Goal: Information Seeking & Learning: Learn about a topic

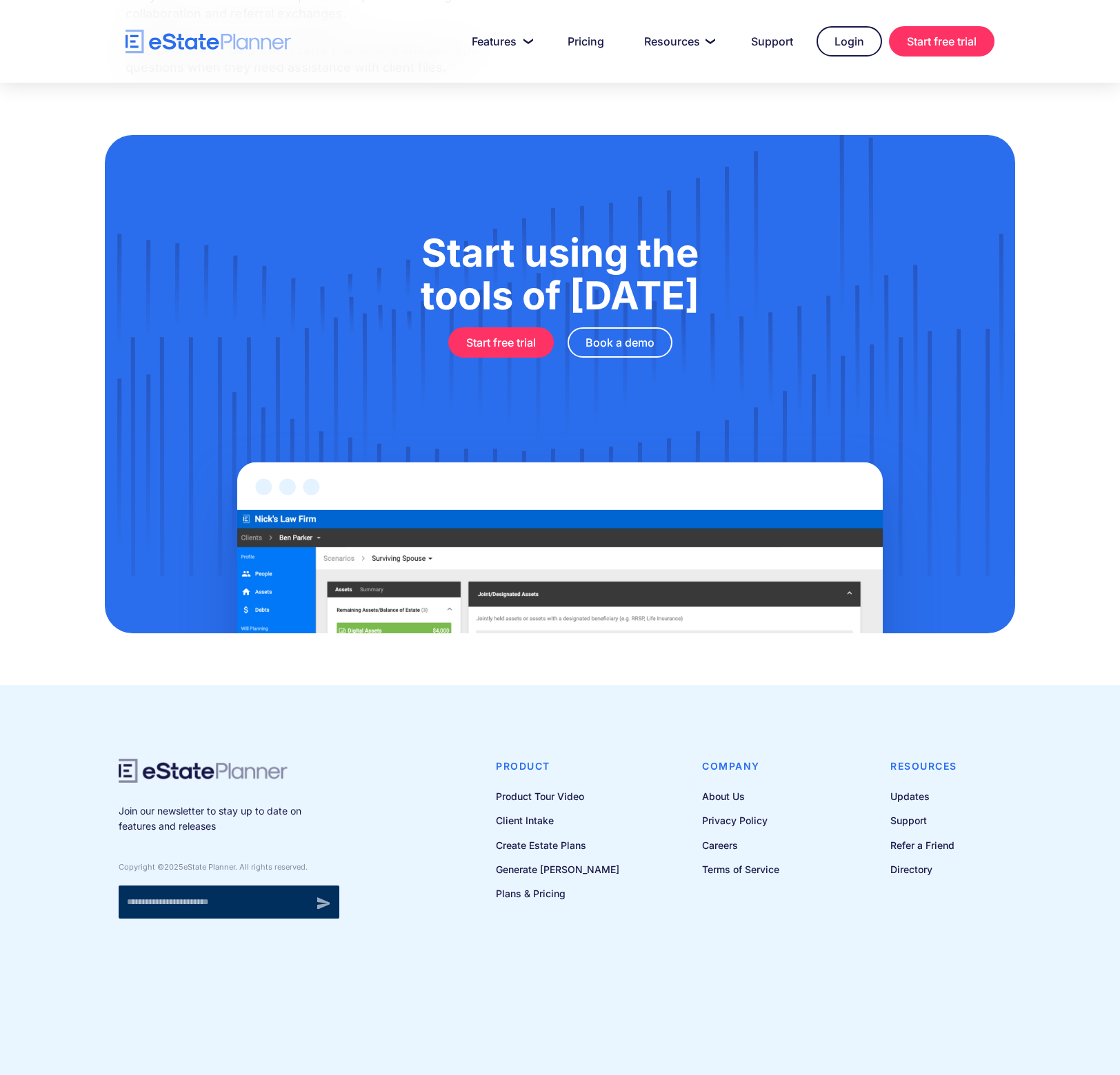
scroll to position [846, 0]
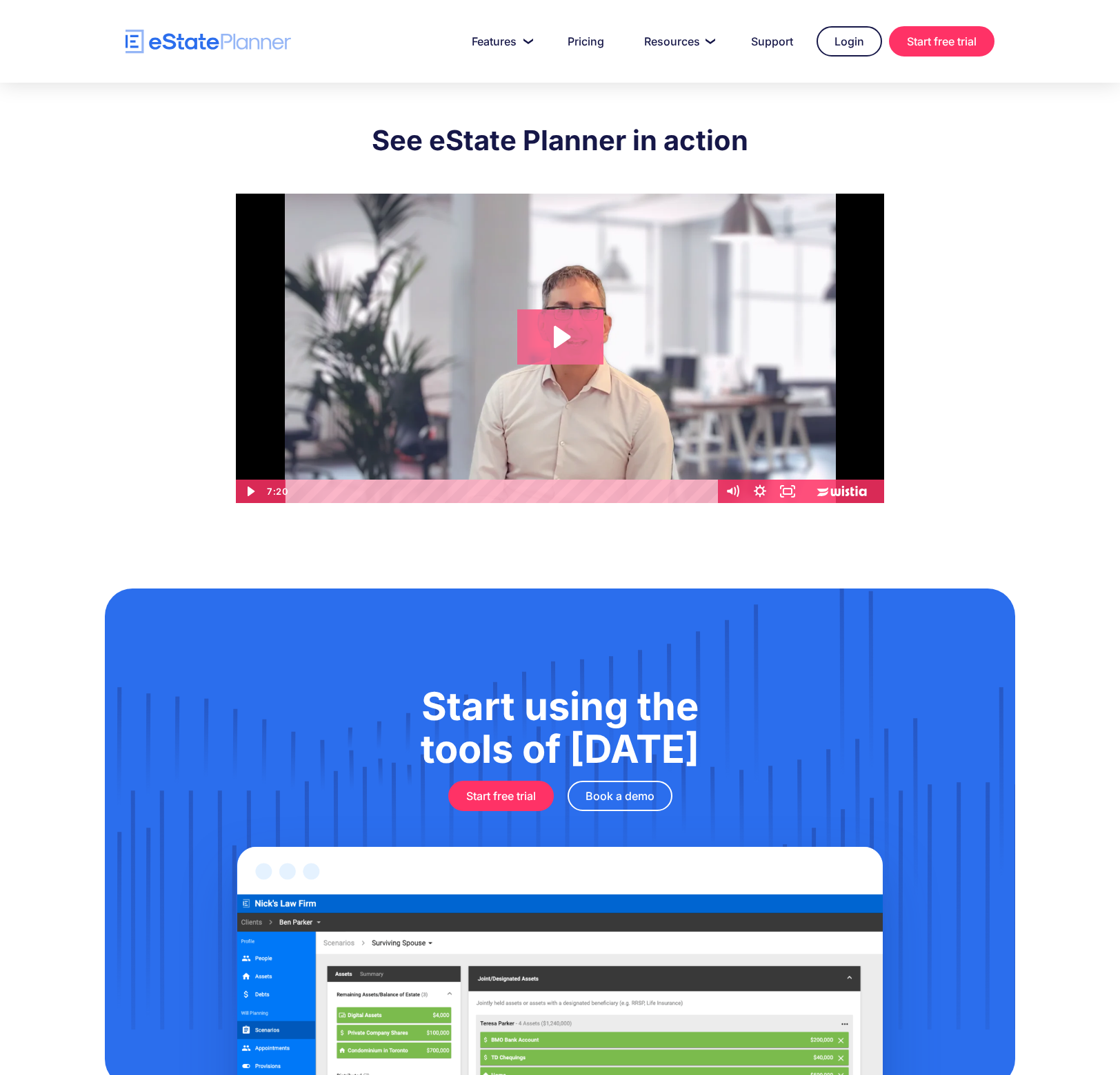
click at [575, 322] on icon "Play Video: eState Product Demo Video" at bounding box center [560, 337] width 86 height 55
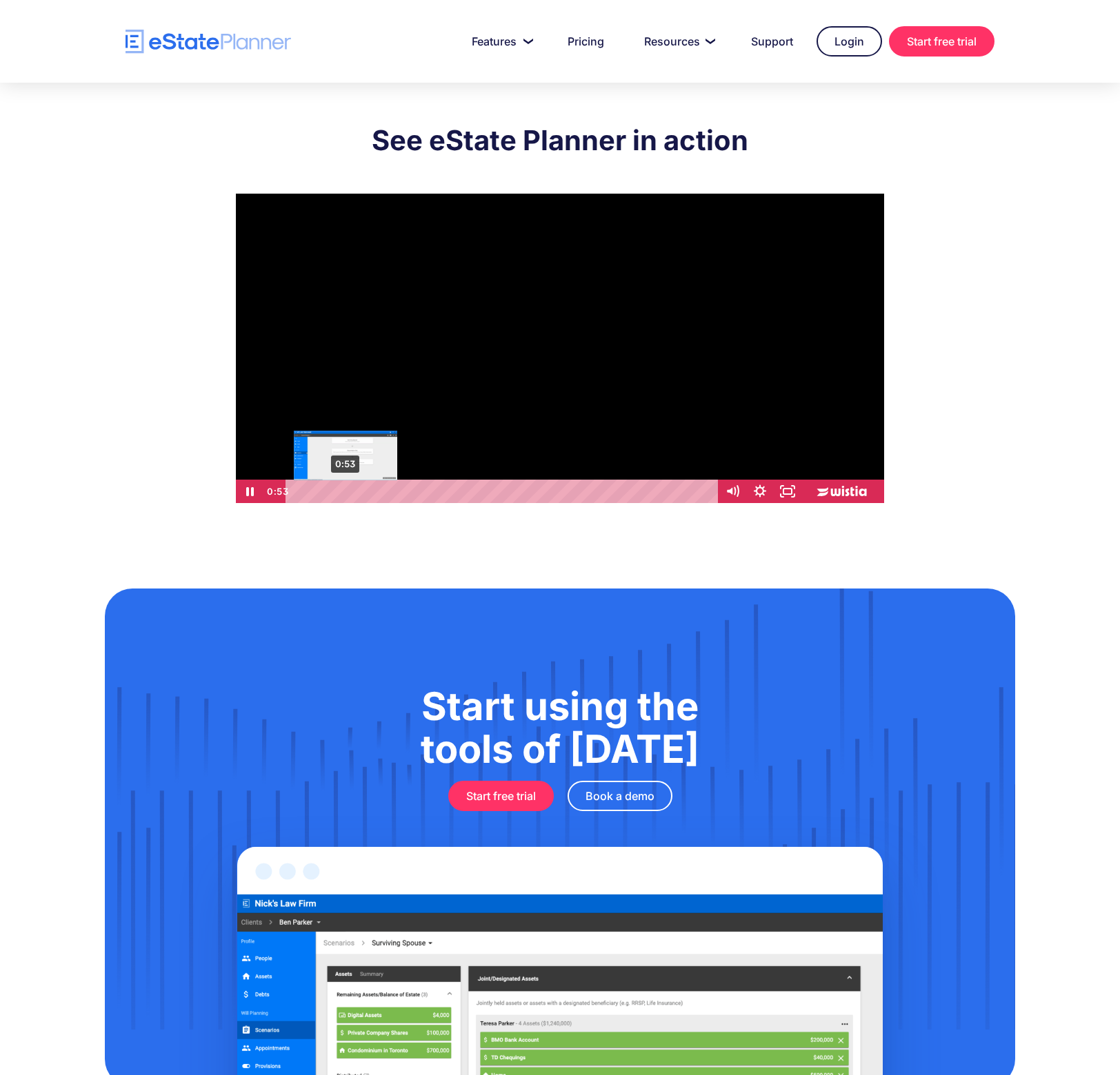
click at [346, 491] on div "0:53" at bounding box center [503, 491] width 415 height 24
click at [372, 490] on div "1:21" at bounding box center [503, 491] width 415 height 24
click at [432, 494] on div "2:24" at bounding box center [503, 491] width 415 height 24
click at [513, 488] on div "3:50" at bounding box center [503, 491] width 415 height 24
click at [568, 495] on div "4:48" at bounding box center [503, 491] width 415 height 24
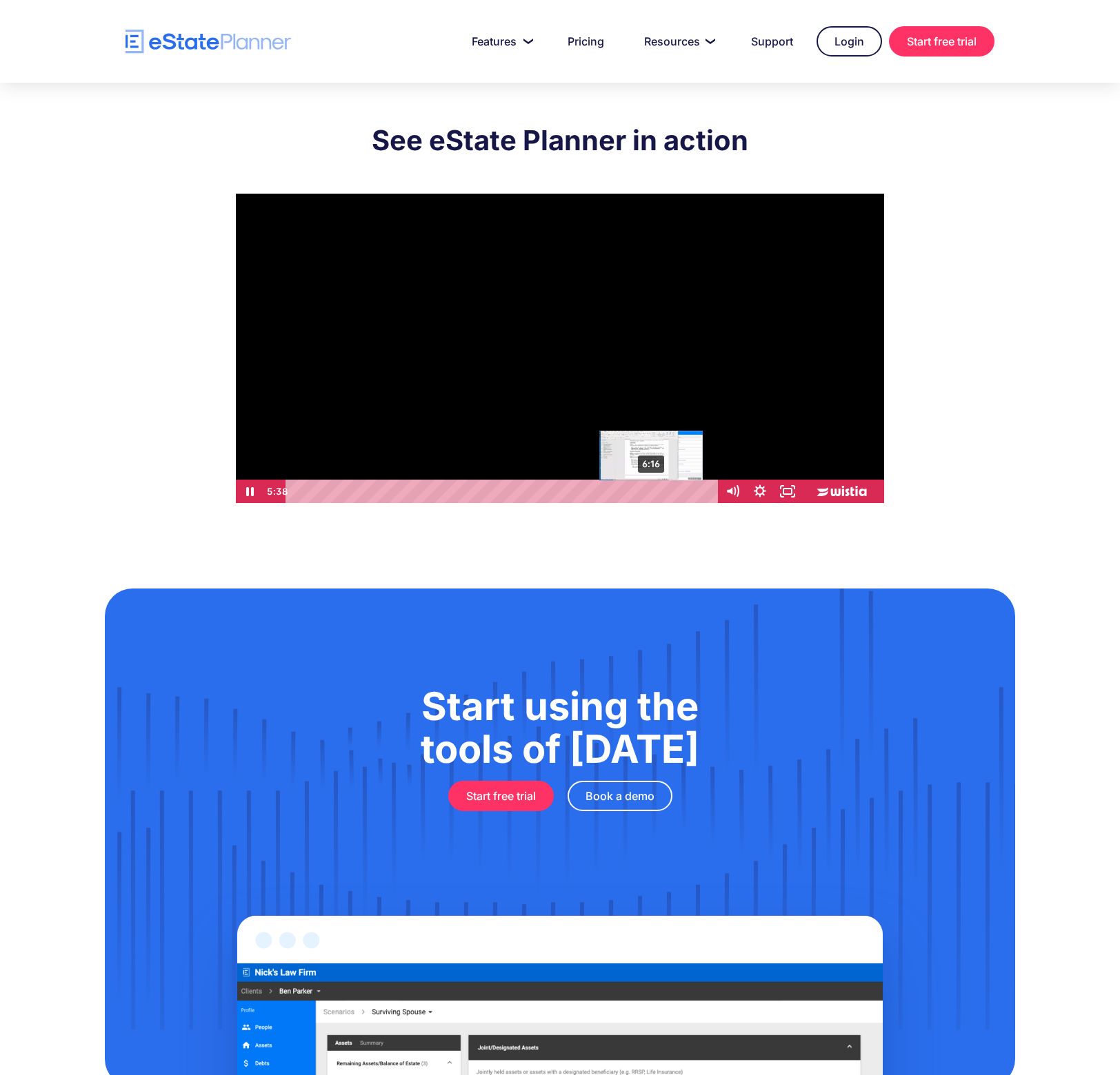
click at [652, 489] on div "6:16" at bounding box center [503, 491] width 415 height 24
click at [687, 491] on div "6:53" at bounding box center [503, 491] width 415 height 24
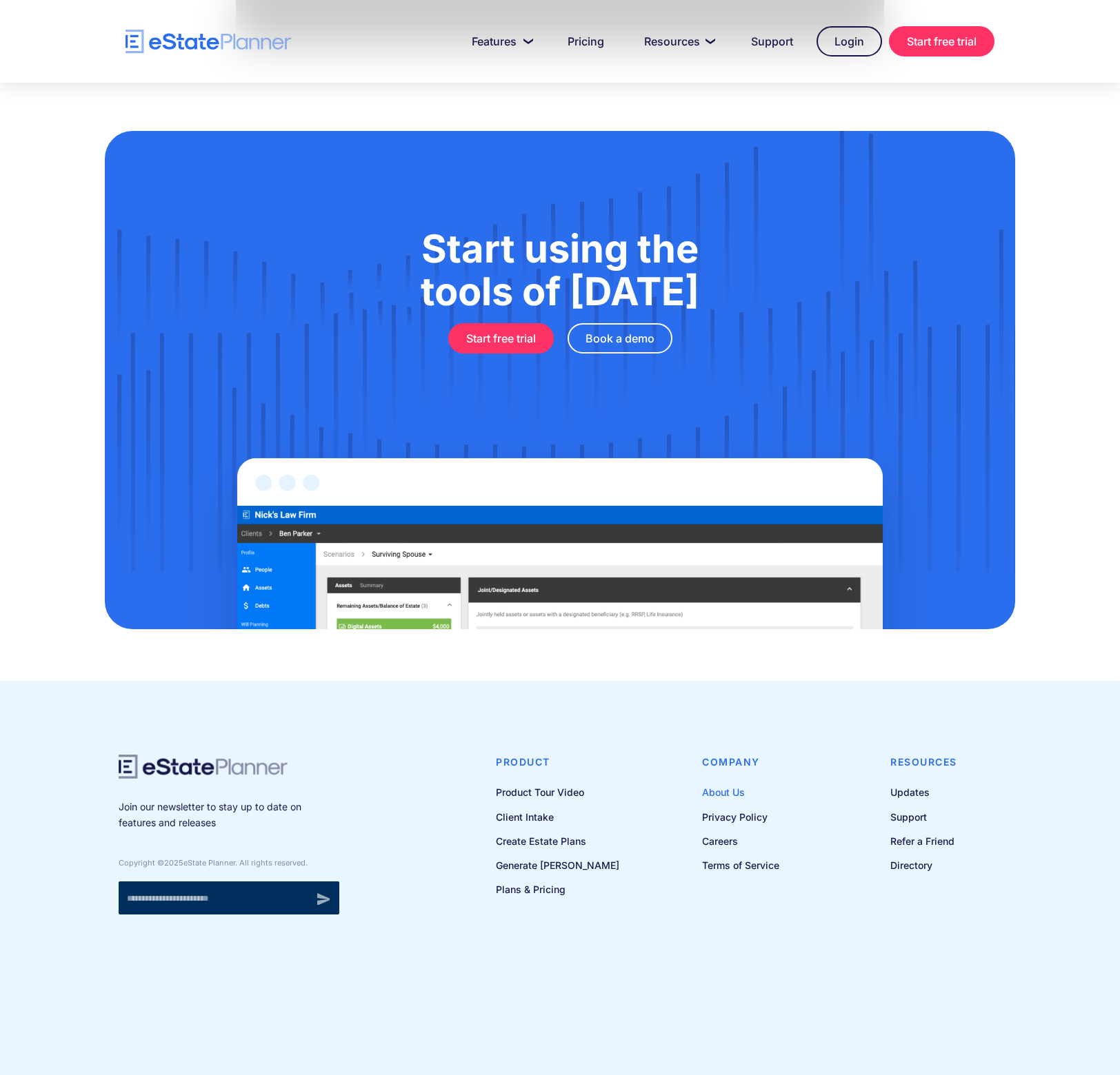
click at [714, 790] on link "About Us" at bounding box center [740, 792] width 77 height 17
